Goal: Transaction & Acquisition: Obtain resource

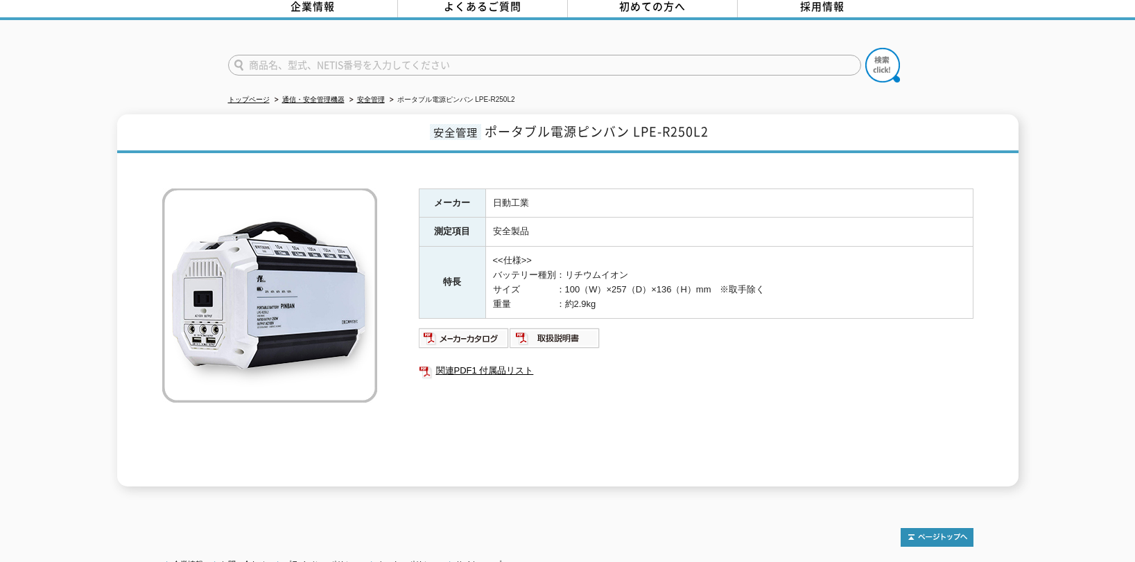
scroll to position [182, 0]
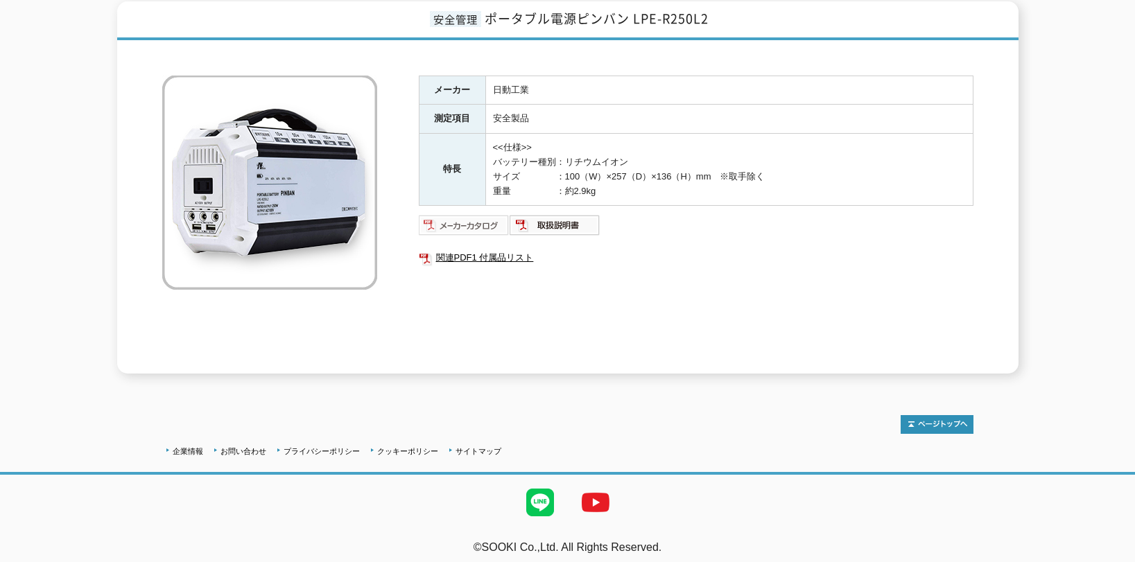
click at [474, 217] on img at bounding box center [464, 225] width 91 height 22
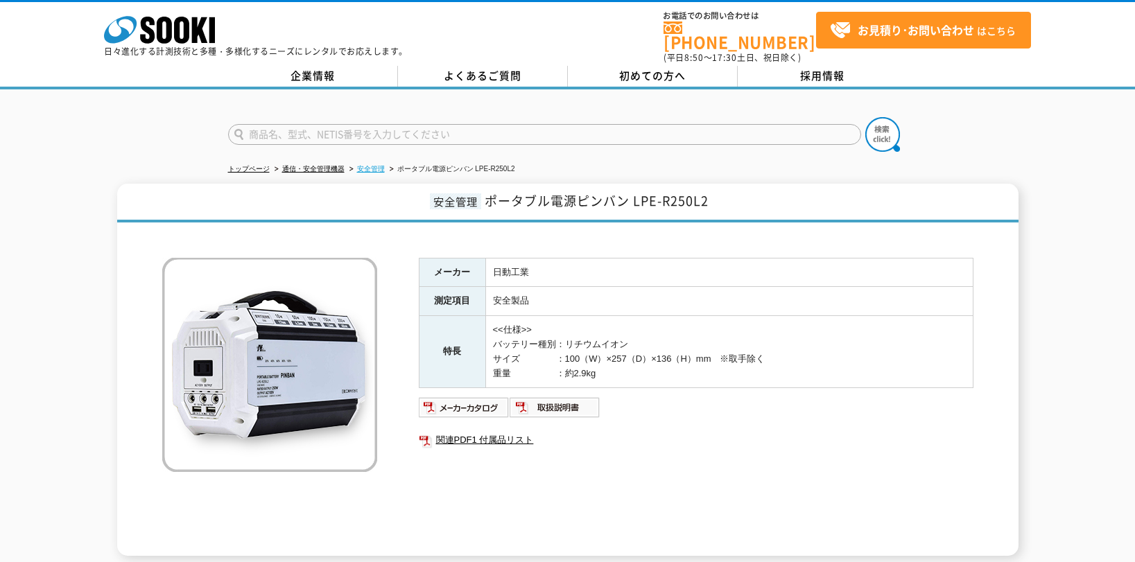
click at [379, 165] on link "安全管理" at bounding box center [371, 169] width 28 height 8
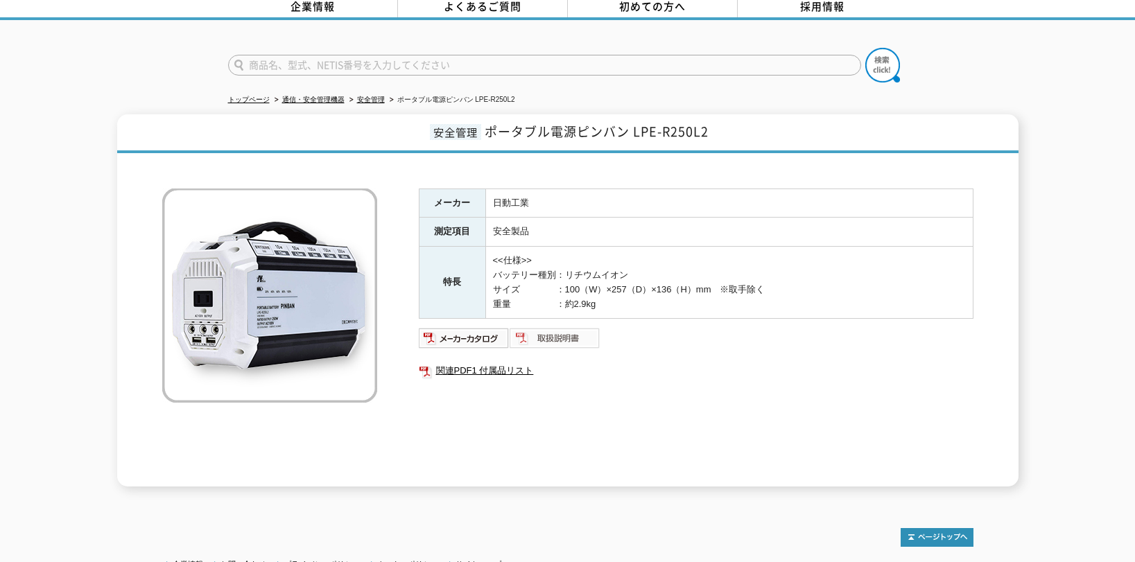
click at [549, 331] on img at bounding box center [555, 338] width 91 height 22
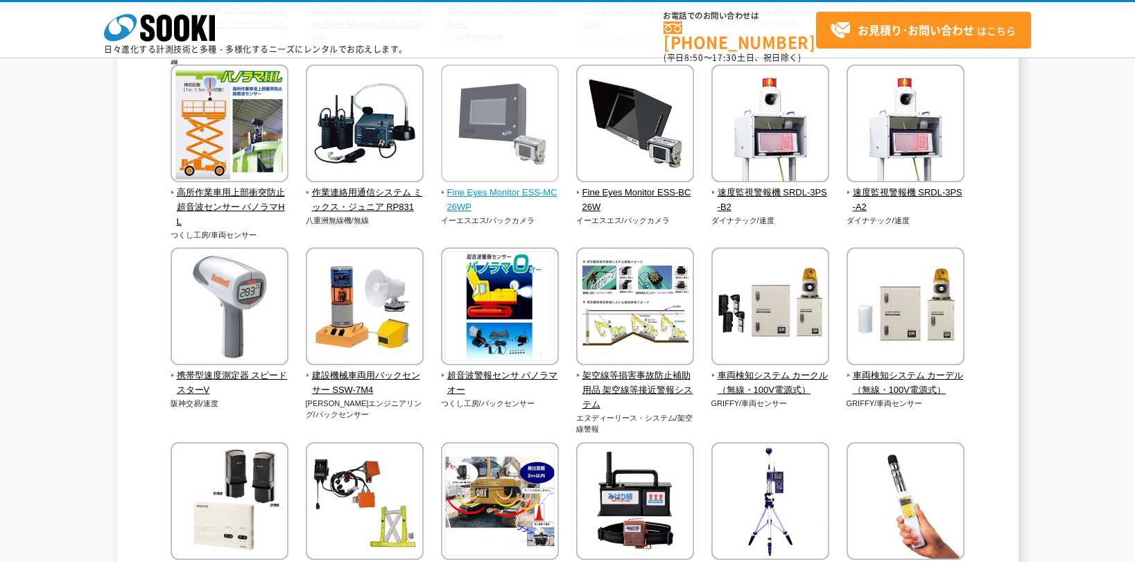
scroll to position [2843, 0]
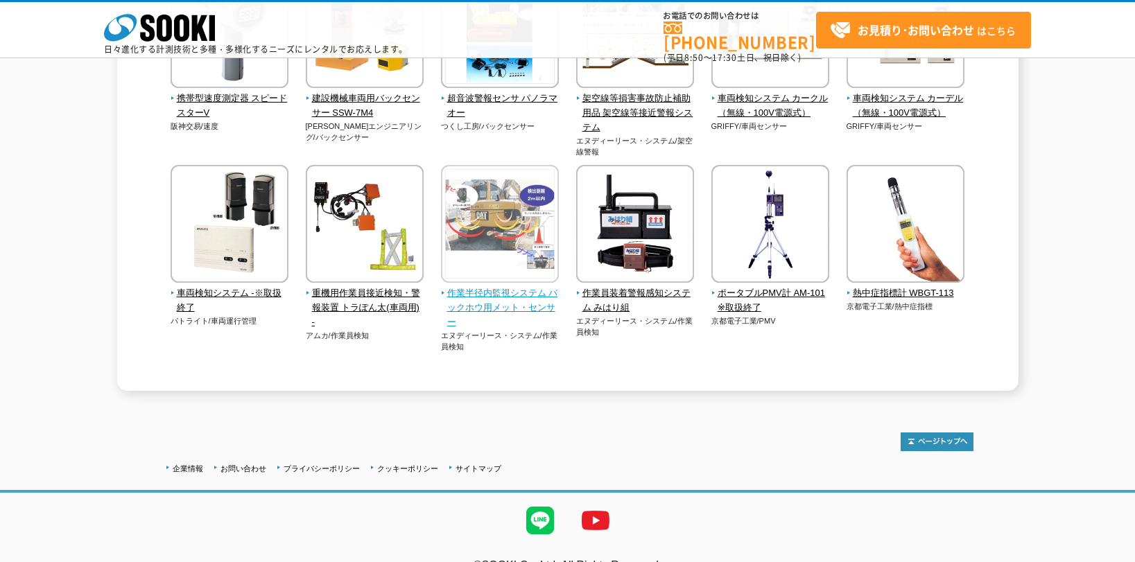
click at [497, 241] on img at bounding box center [500, 225] width 118 height 121
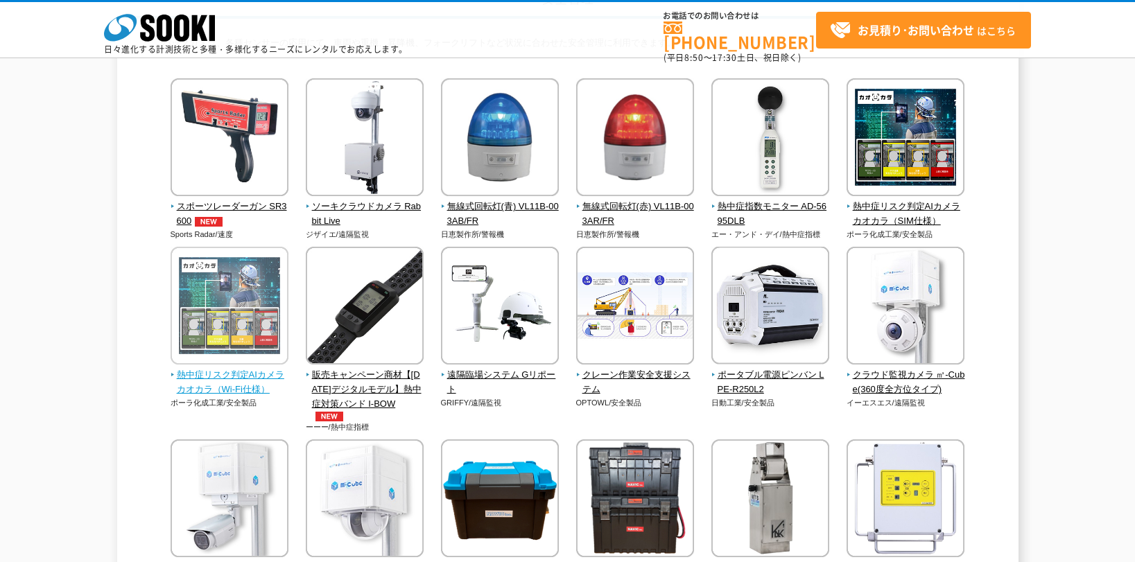
scroll to position [208, 0]
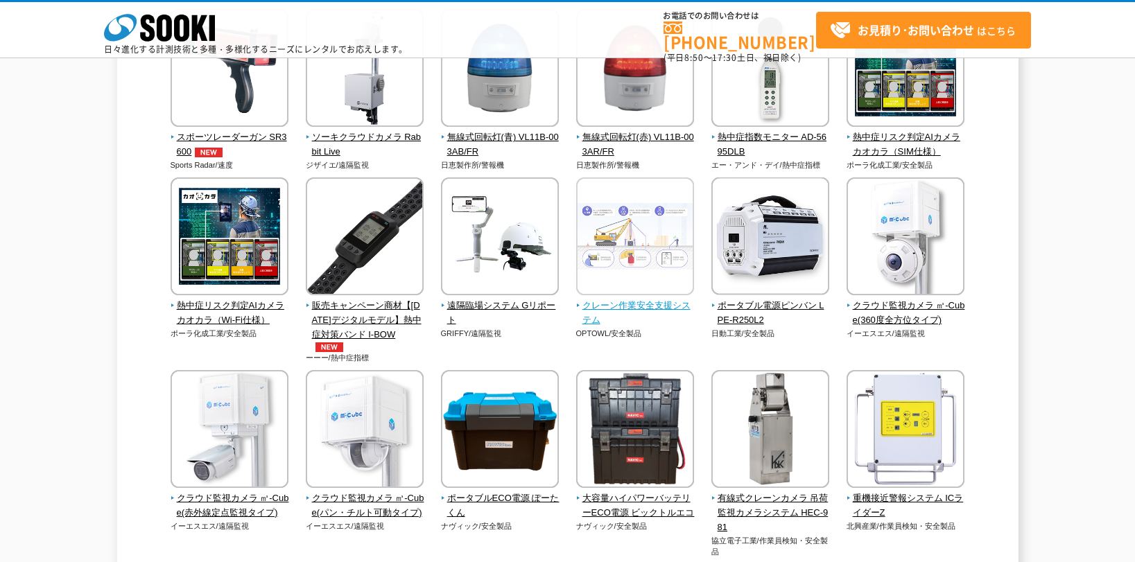
click at [614, 296] on img at bounding box center [635, 237] width 118 height 121
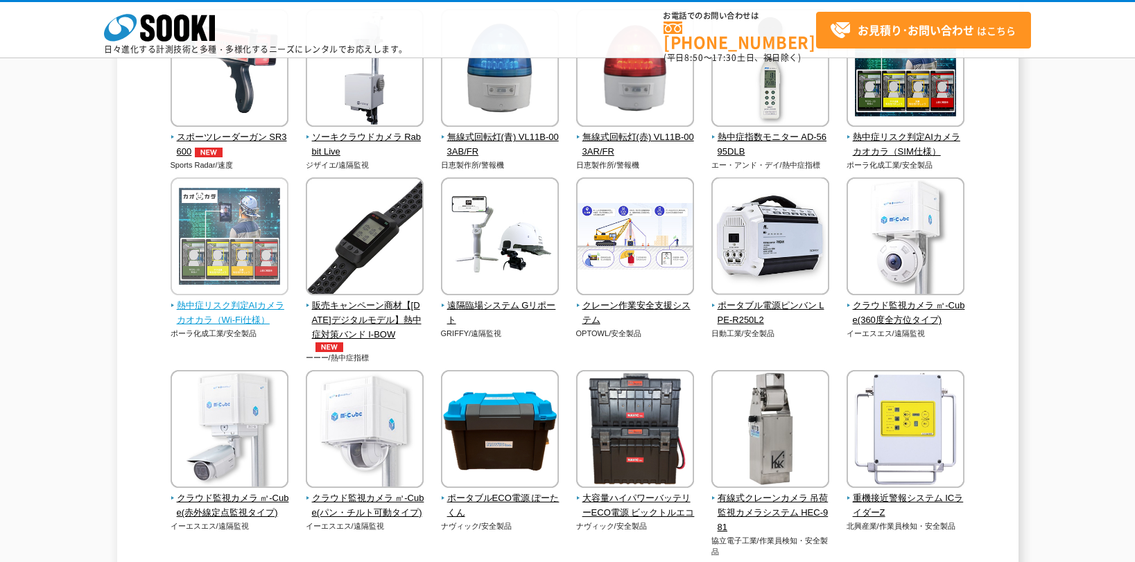
scroll to position [347, 0]
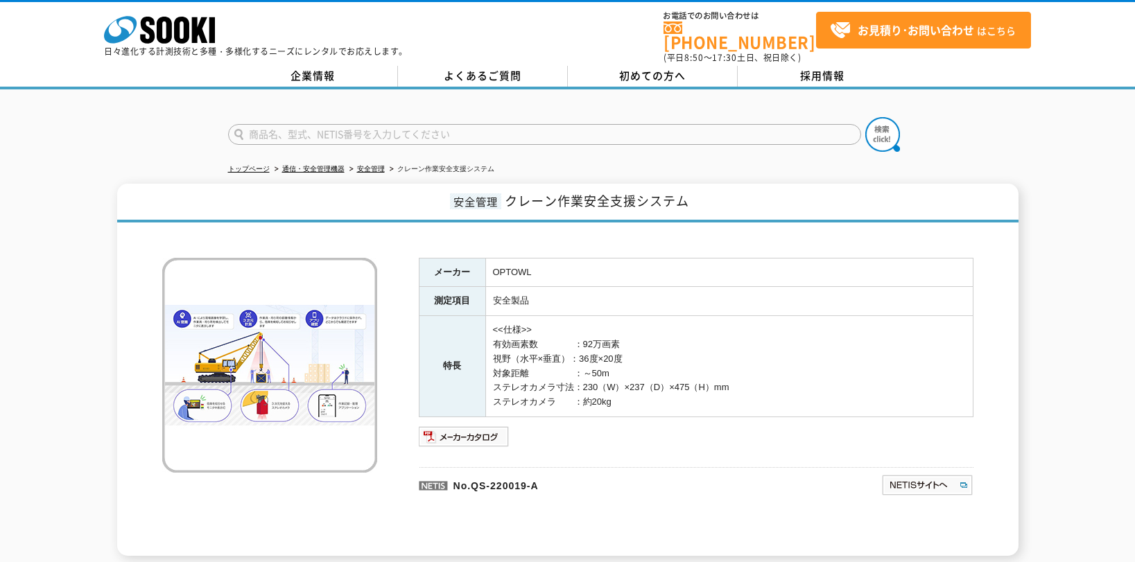
click at [276, 336] on img at bounding box center [269, 365] width 215 height 215
click at [490, 426] on img at bounding box center [464, 437] width 91 height 22
